Goal: Transaction & Acquisition: Download file/media

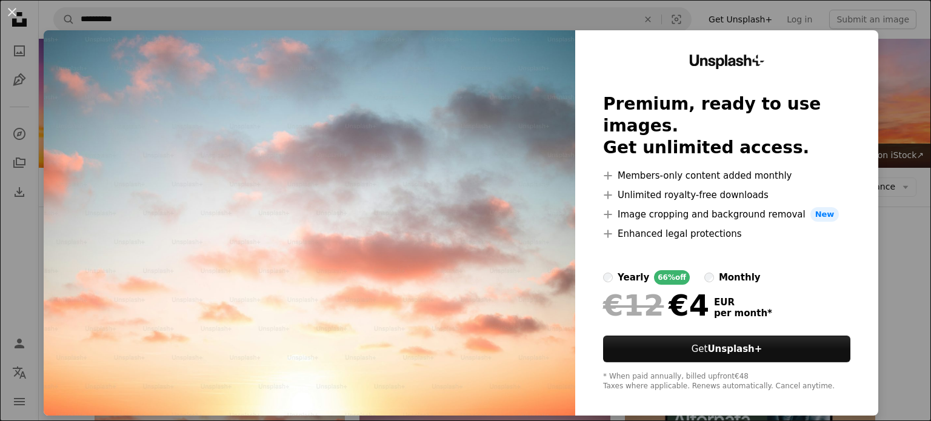
click at [892, 104] on div "An X shape Unsplash+ Premium, ready to use images. Get unlimited access. A plus…" at bounding box center [465, 210] width 931 height 421
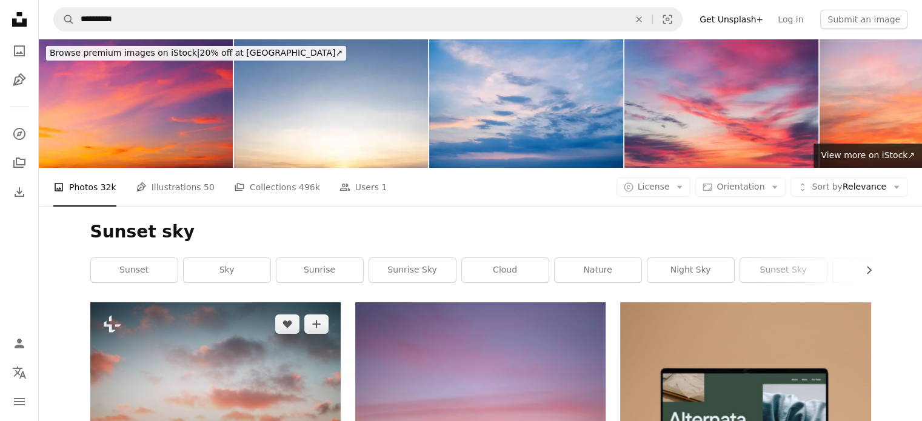
click at [204, 302] on img at bounding box center [215, 383] width 250 height 163
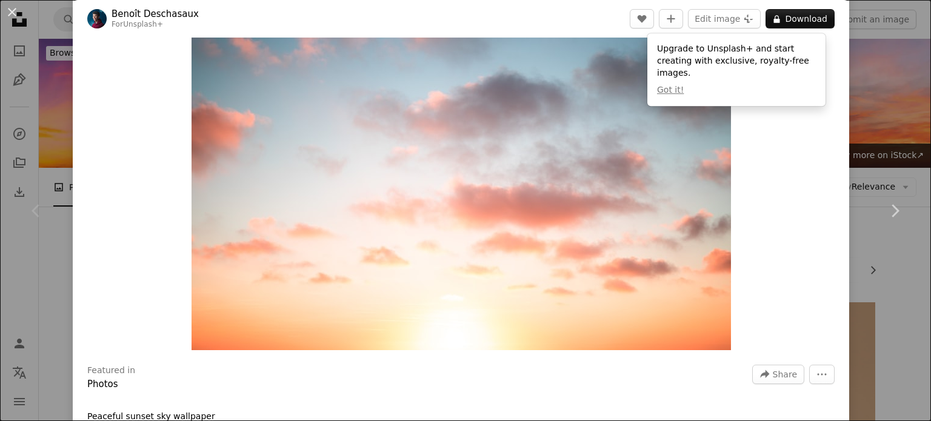
scroll to position [121, 0]
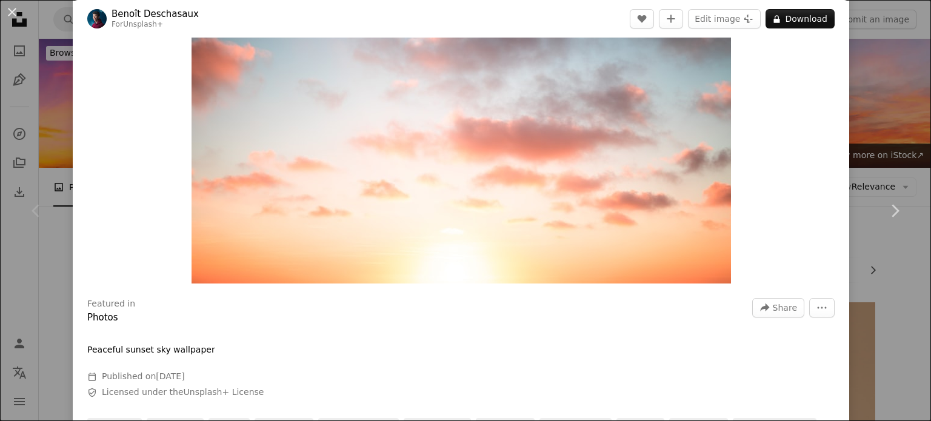
click at [803, 28] on header "[PERSON_NAME] For Unsplash+ A heart A plus sign Edit image Plus sign for Unspla…" at bounding box center [461, 19] width 776 height 38
click at [798, 18] on button "A lock Download" at bounding box center [800, 18] width 69 height 19
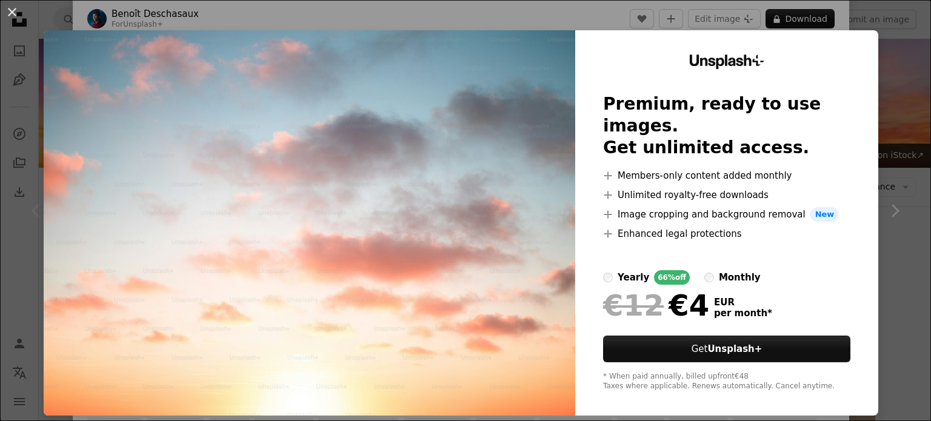
click at [904, 199] on div "An X shape Unsplash+ Premium, ready to use images. Get unlimited access. A plus…" at bounding box center [465, 210] width 931 height 421
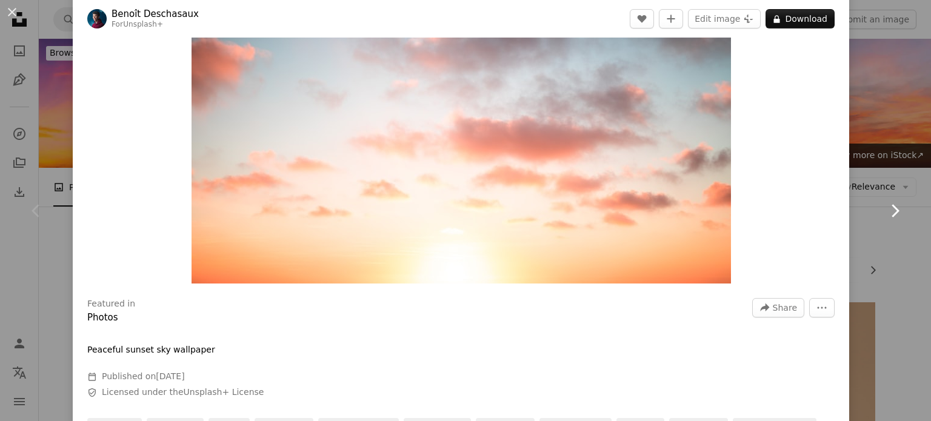
click at [875, 191] on link "Chevron right" at bounding box center [894, 211] width 73 height 116
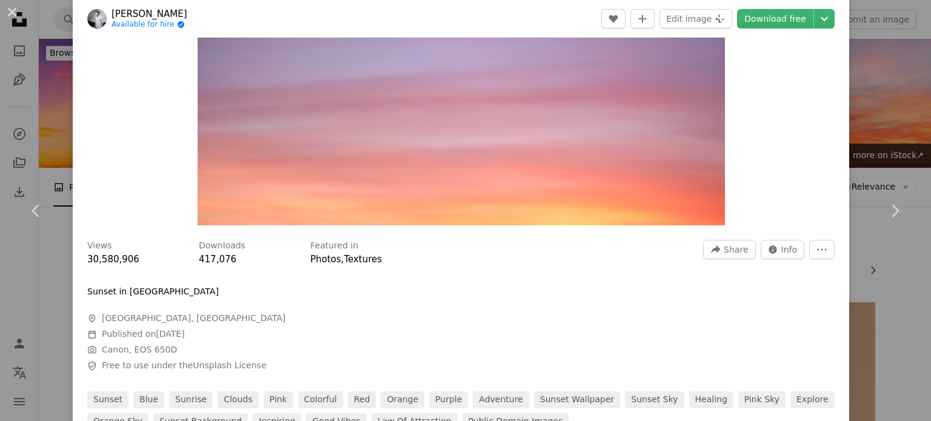
scroll to position [182, 0]
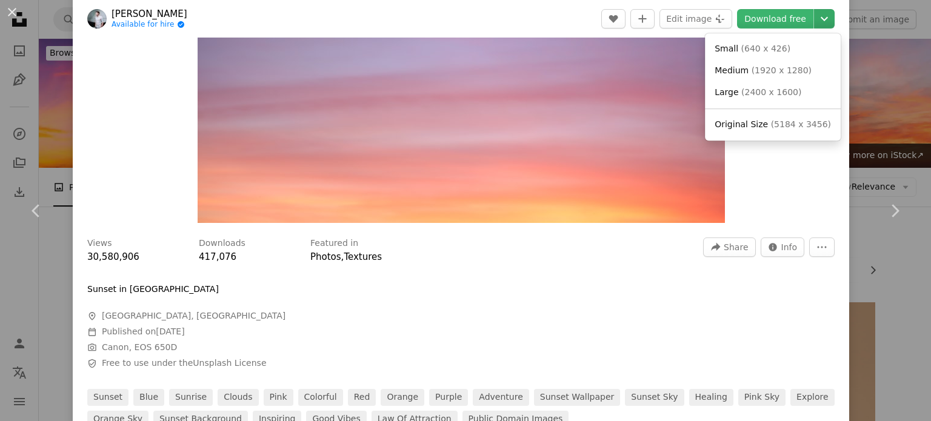
click at [821, 17] on icon "Choose download size" at bounding box center [824, 19] width 7 height 4
click at [748, 62] on link "Medium ( 1920 x 1280 )" at bounding box center [773, 71] width 126 height 22
